Goal: Task Accomplishment & Management: Manage account settings

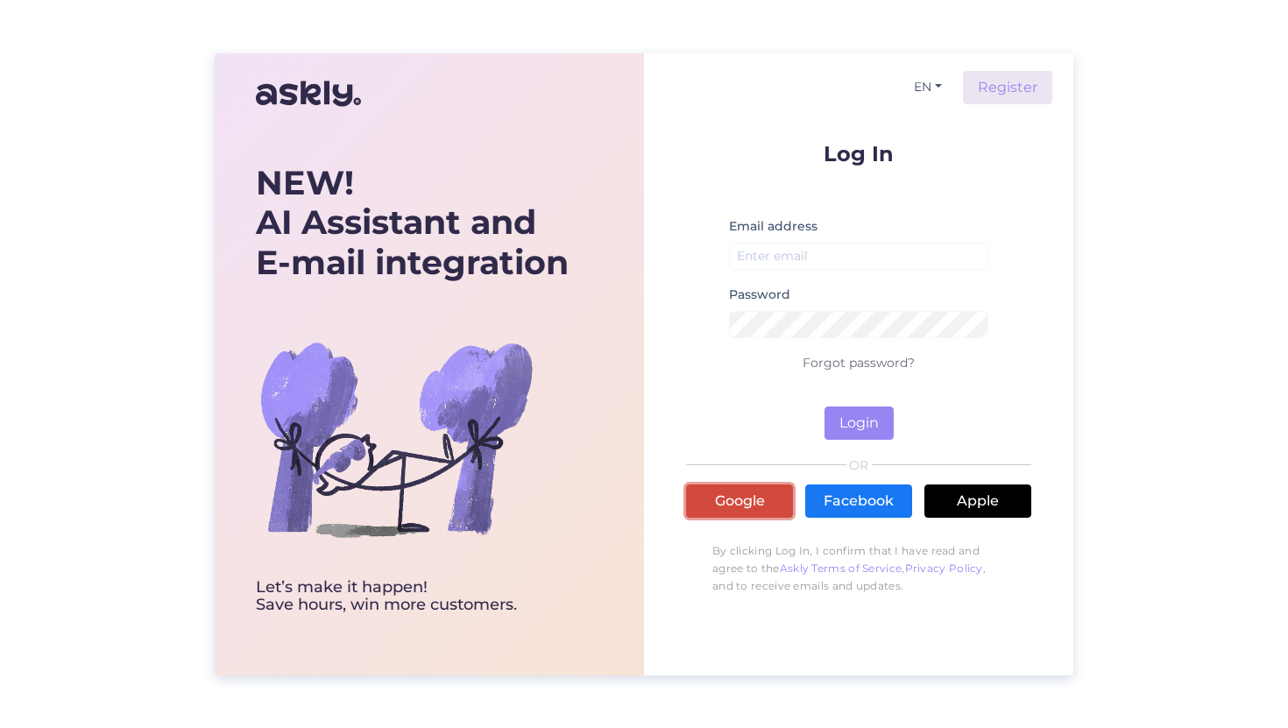
click at [729, 490] on link "Google" at bounding box center [739, 501] width 107 height 33
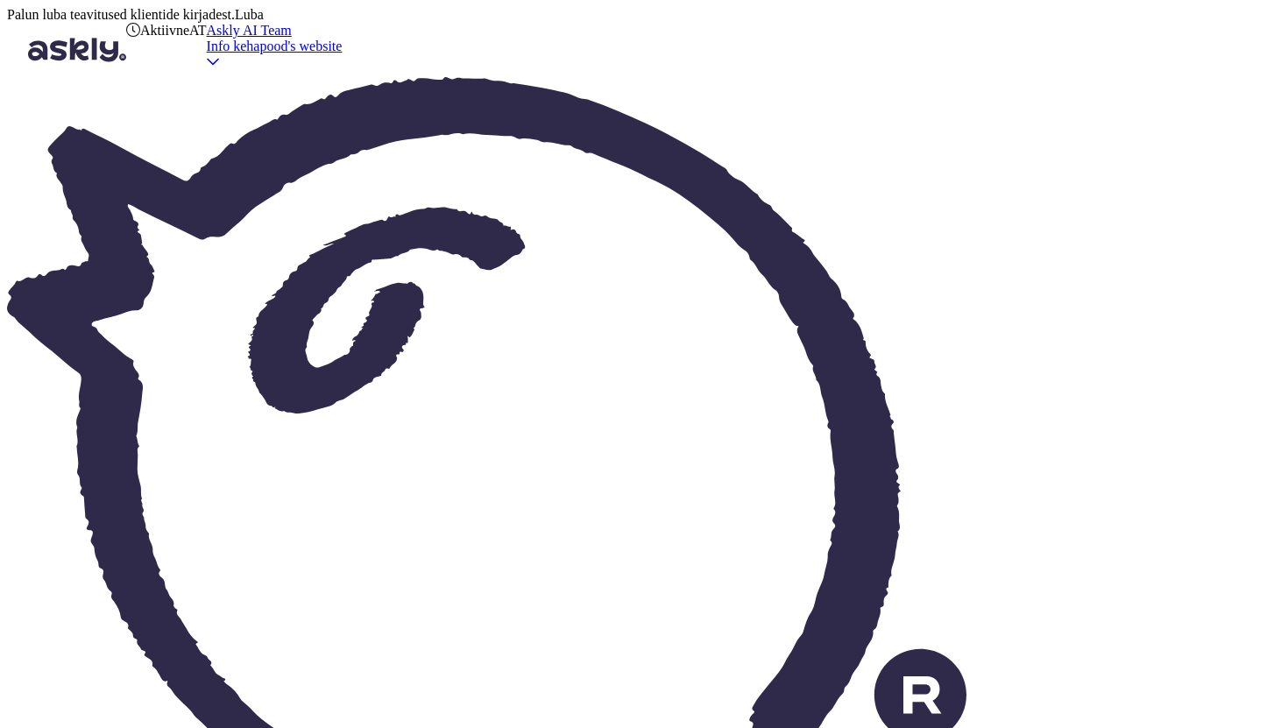
click at [343, 39] on div "Askly AI Team" at bounding box center [275, 31] width 136 height 16
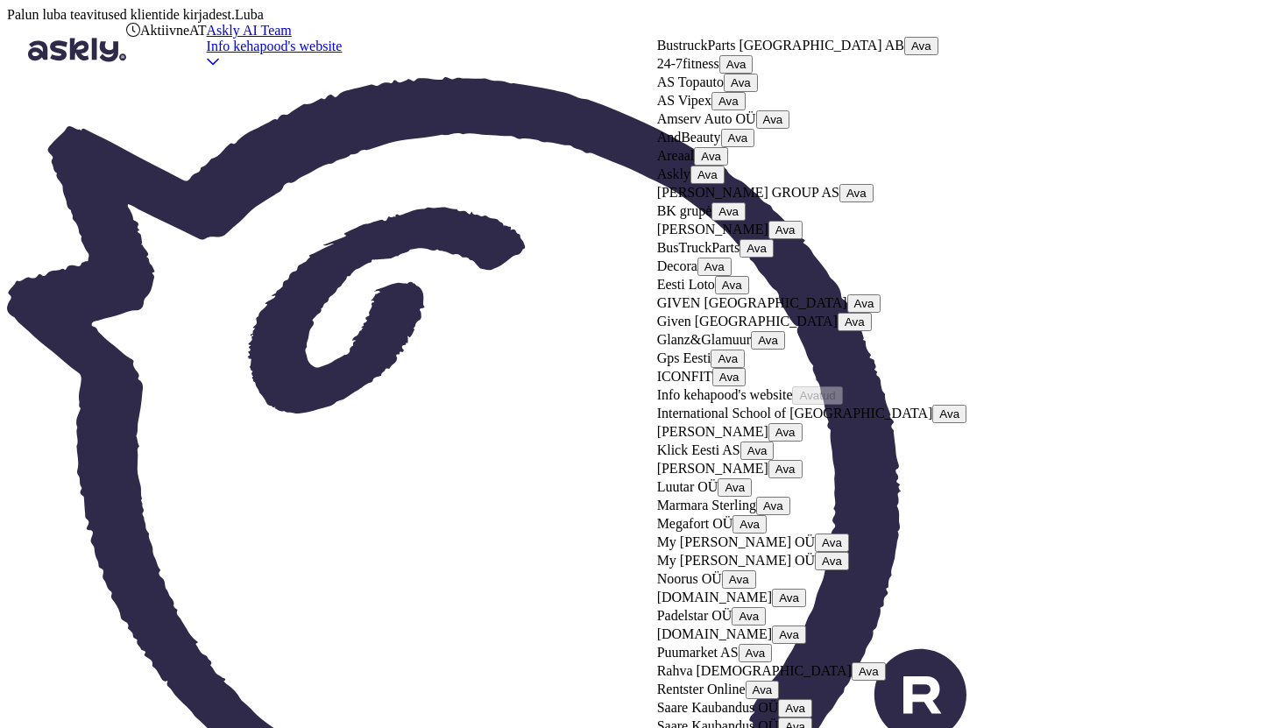
scroll to position [1040, 0]
click at [806, 589] on button "Ava" at bounding box center [789, 598] width 34 height 18
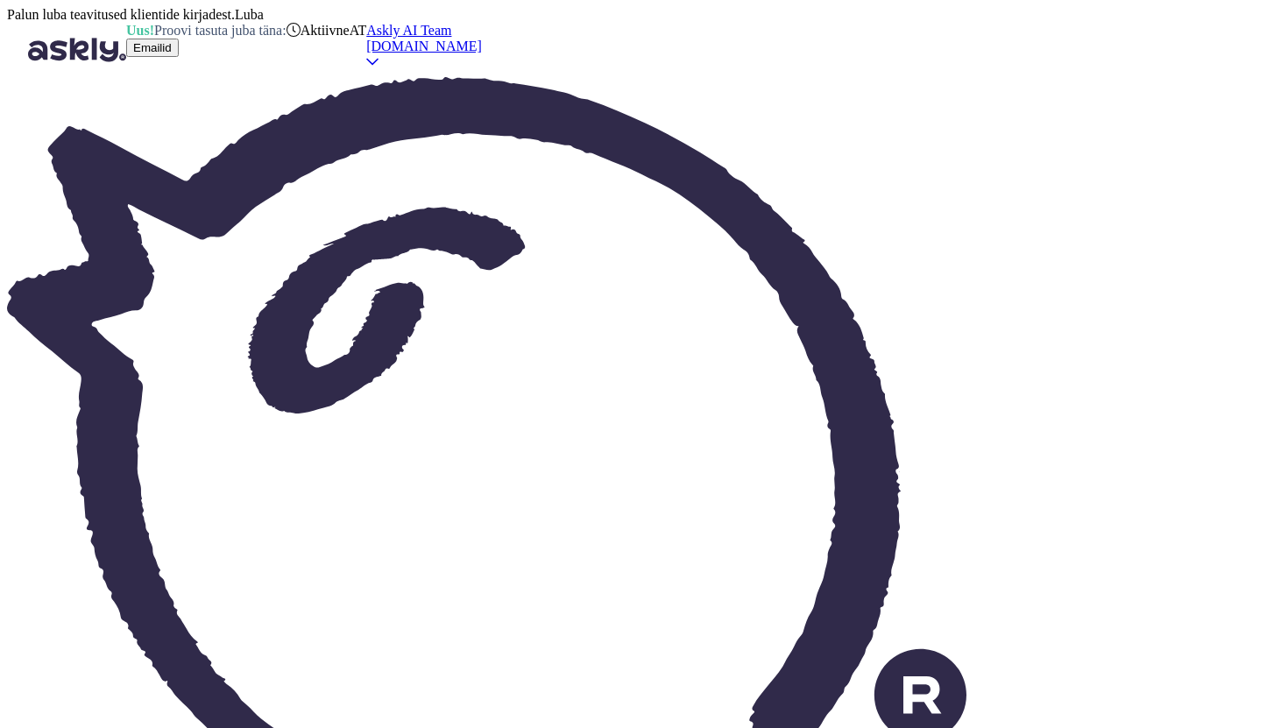
type input "[DOMAIN_NAME]"
type input "/p/"
type input "/info/"
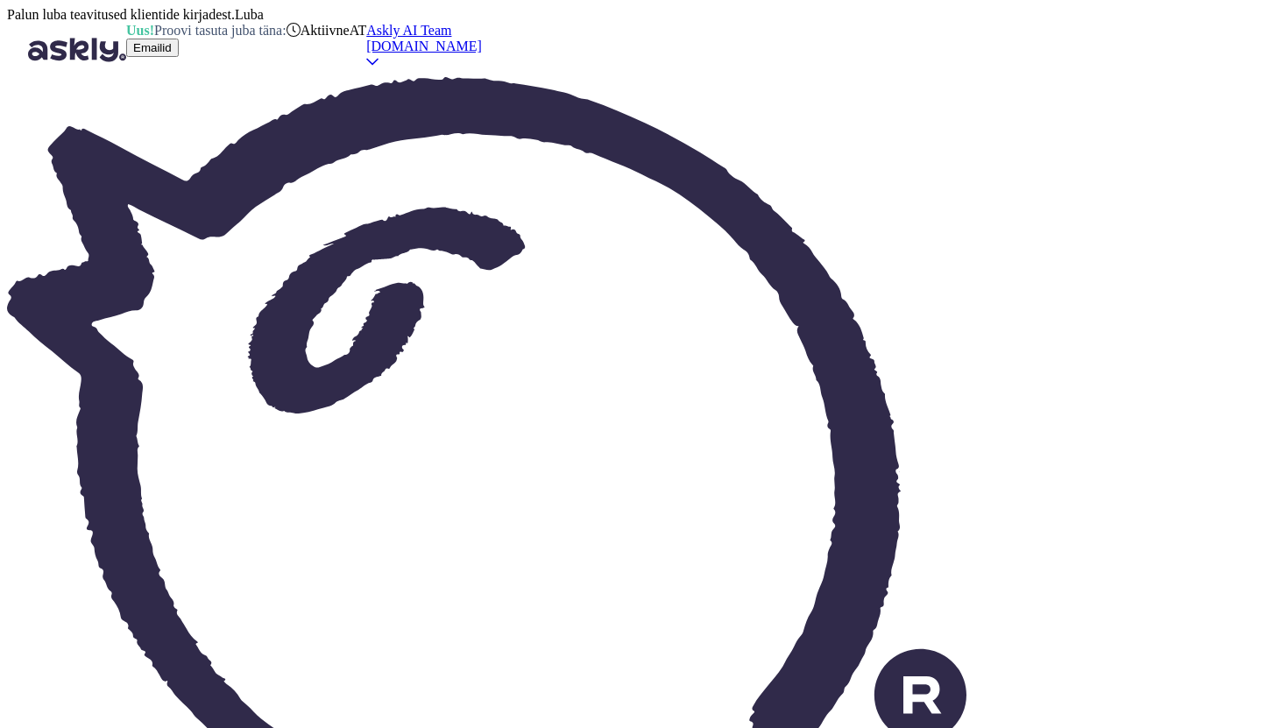
type input "What is ON24 Money"
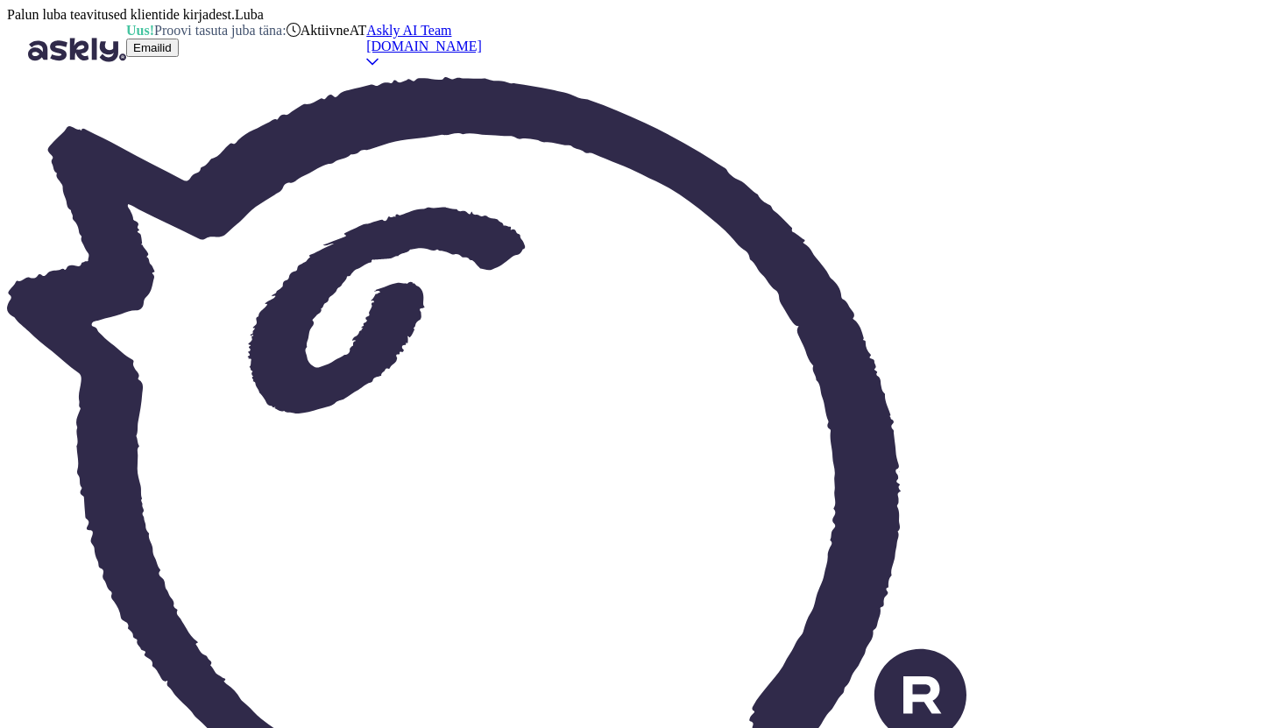
type textarea "ON24 Money is loyalty credit. You earn 1% back on every order and can use it to…"
type input "White metal-framed coffee tables"
type input "Is this still available or coming soon? Product code WS-380642"
type textarea "The coffee table you inquired about has been discontinued and will no longer be…"
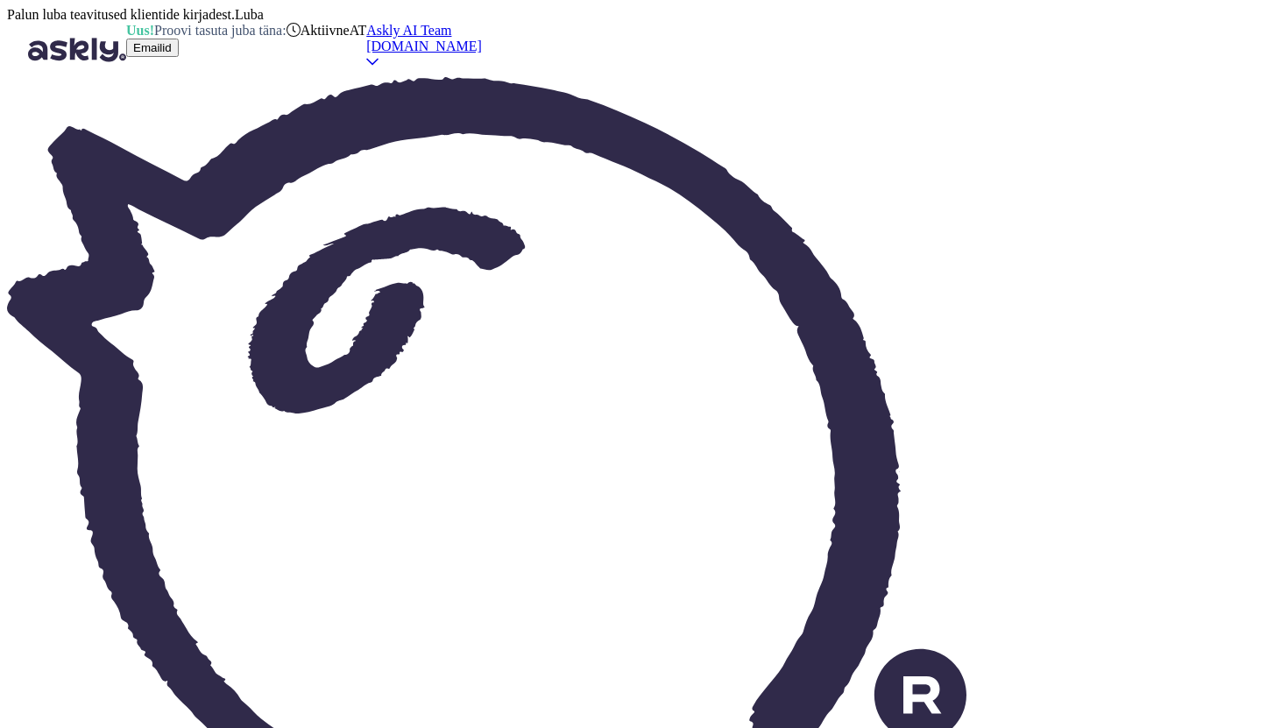
scroll to position [5406, 0]
type input "14-day return and exchange right"
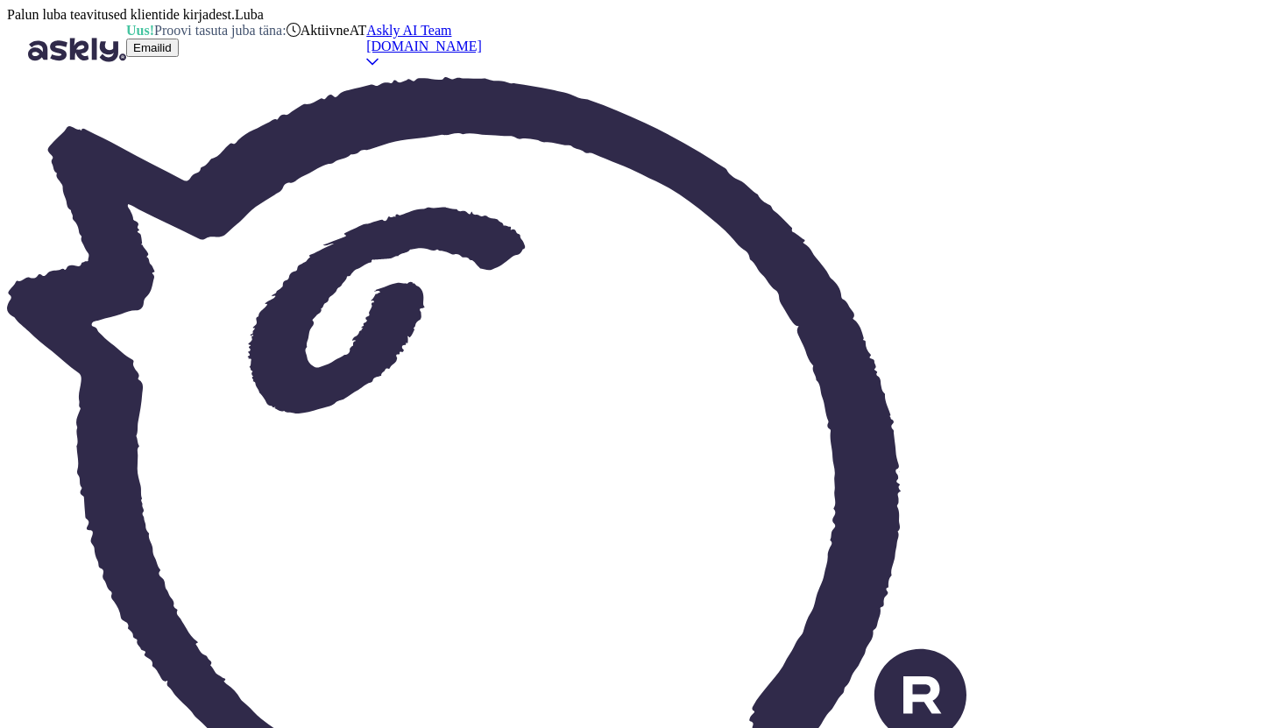
type input "If I want to return it because I don't like the product, what will it cost?"
type textarea "The product has a 14-day return and exchange right. If the product is returned …"
type input "Assembly instructions"
type input "Where are the Naia dresser assembly instructions?"
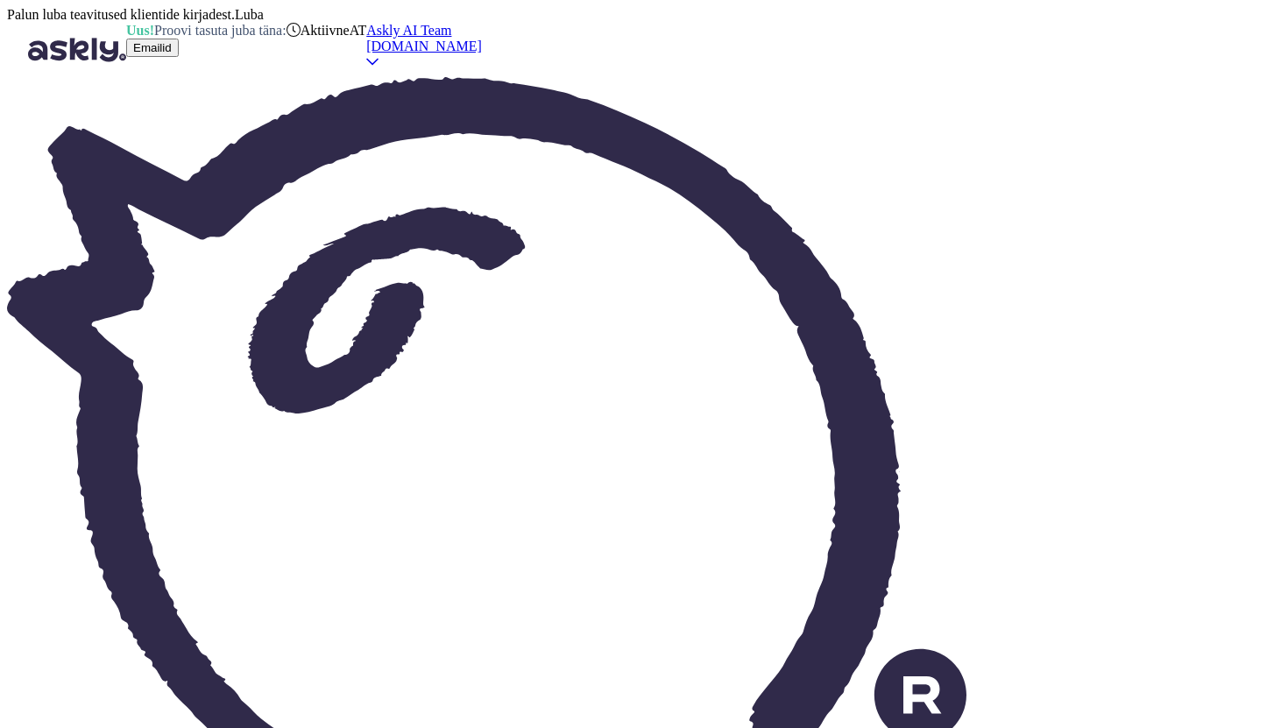
type textarea "Hello, The assembly instructions for the product are included with the delivere…"
type input "Child var seat"
type input "Child car seat Concord Reverso Plus – what is the product's lifespan?"
type textarea "You can see the car seats available at ON24 Home Furnishings here [URL][DOMAIN_…"
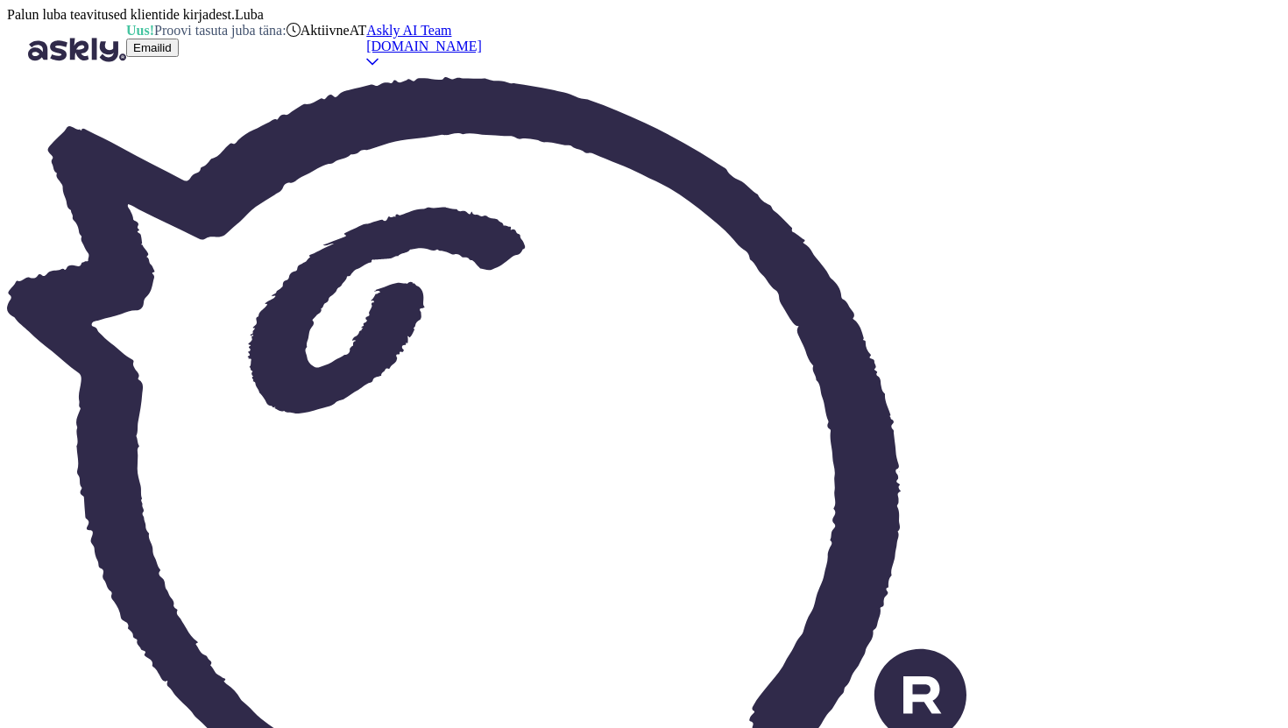
scroll to position [2486, 0]
type input "Furniture removal service"
type input "Do you offer a service where you take away the old bed frame when you deliver t…"
type textarea "ON24 Home Furnishing Store does not offer a used furniture removal service."
